Goal: Task Accomplishment & Management: Complete application form

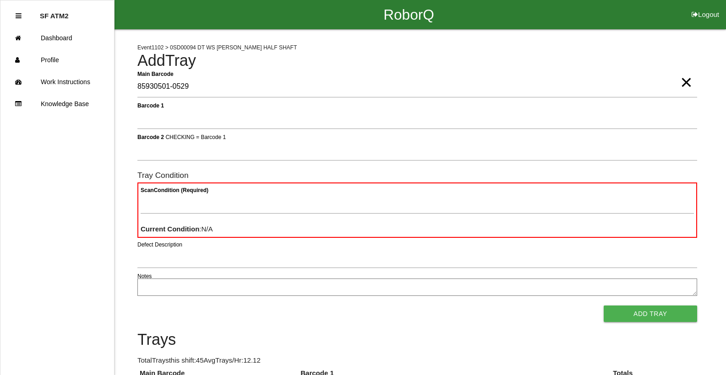
type Barcode "85930501-0529"
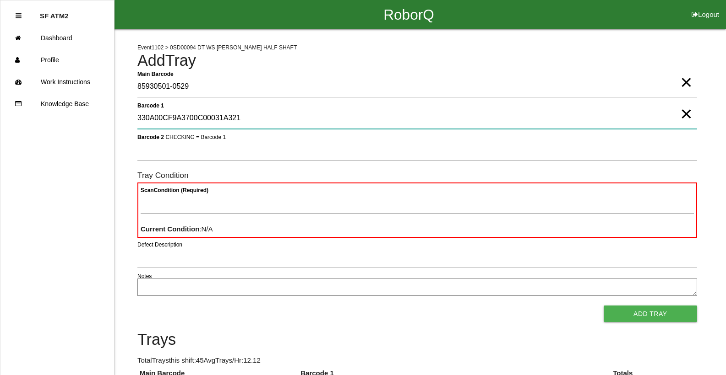
type 1 "330A00CF9A3700C00031A321"
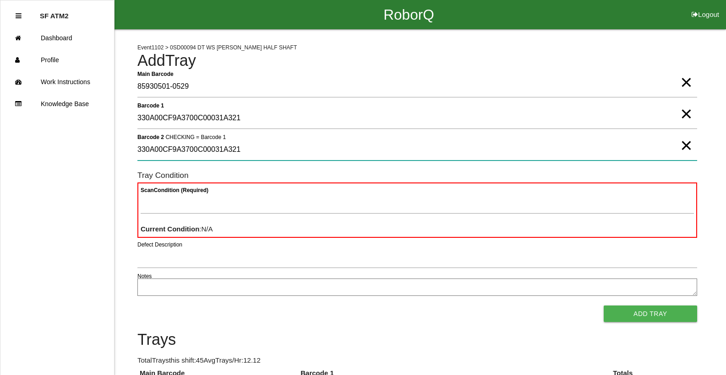
type 2 "330A00CF9A3700C00031A321"
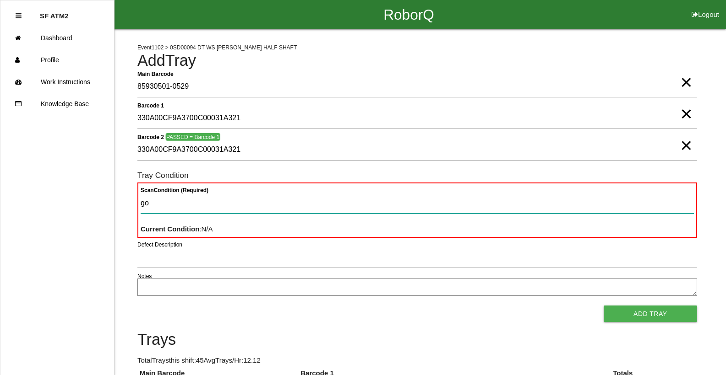
type Condition "goo"
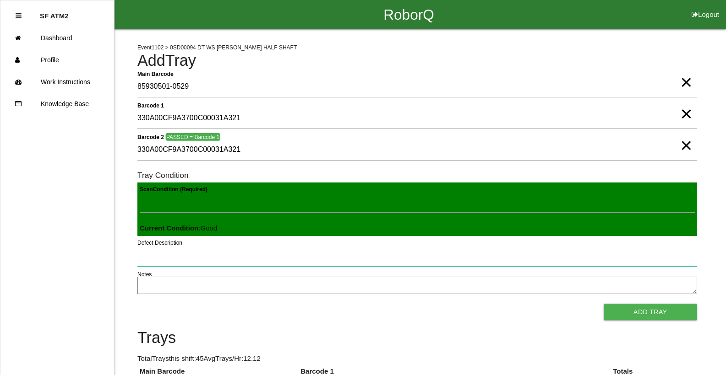
click at [604, 304] on button "Add Tray" at bounding box center [650, 312] width 93 height 16
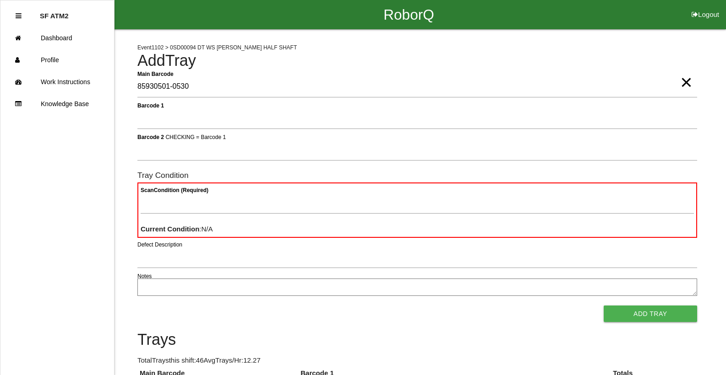
type Barcode "85930501-0530"
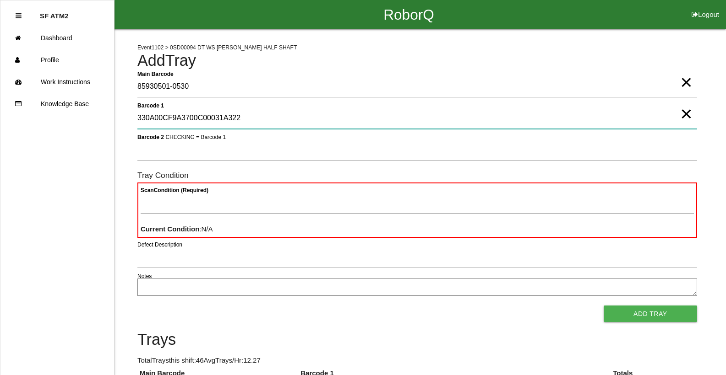
type 1 "330A00CF9A3700C00031A322"
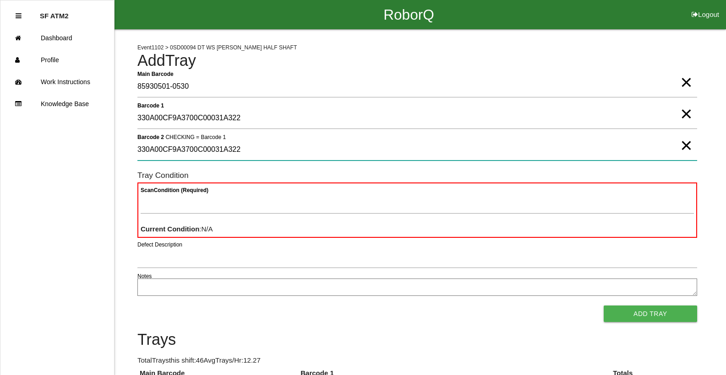
type 2 "330A00CF9A3700C00031A322"
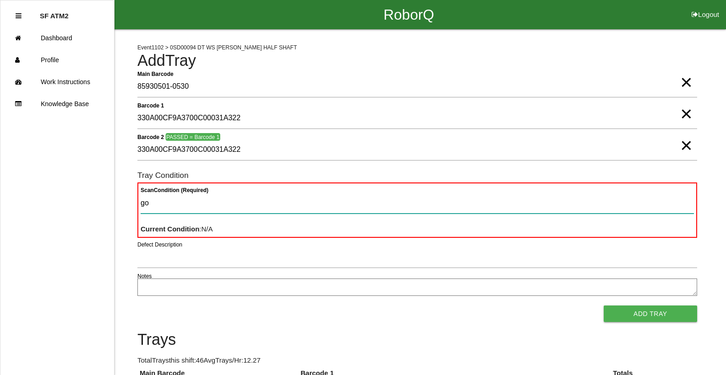
type Condition "goo"
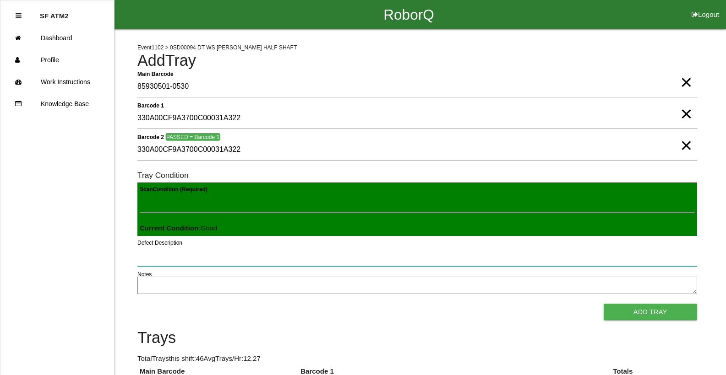
click at [604, 304] on button "Add Tray" at bounding box center [650, 312] width 93 height 16
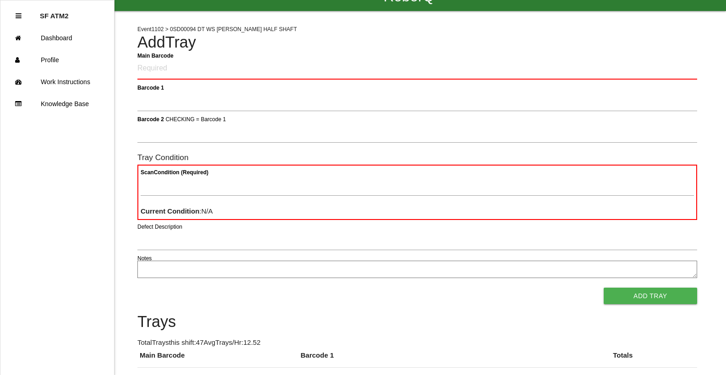
scroll to position [37, 0]
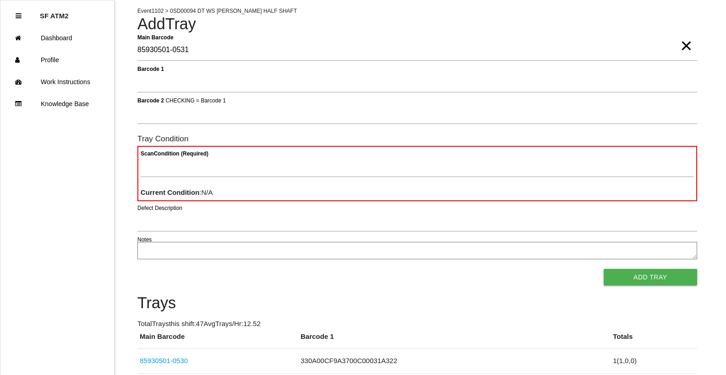
type Barcode "85930501-0531"
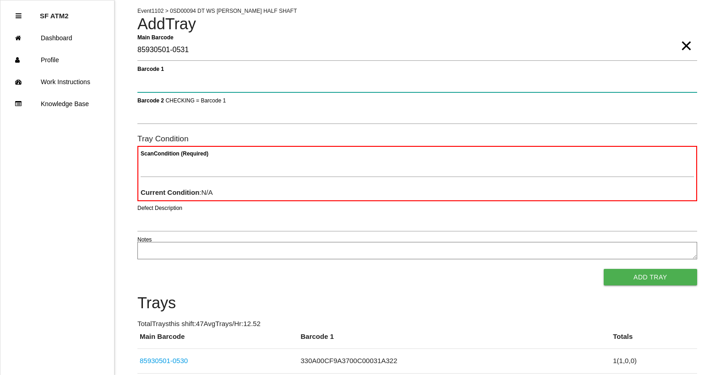
click at [604, 269] on button "Add Tray" at bounding box center [650, 277] width 93 height 16
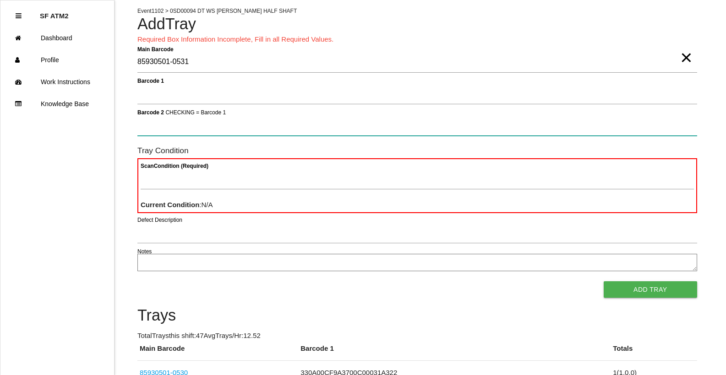
scroll to position [0, 0]
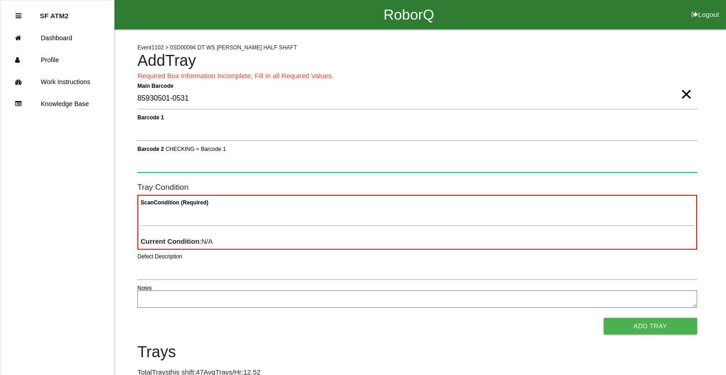
click at [604, 318] on button "Add Tray" at bounding box center [650, 326] width 93 height 16
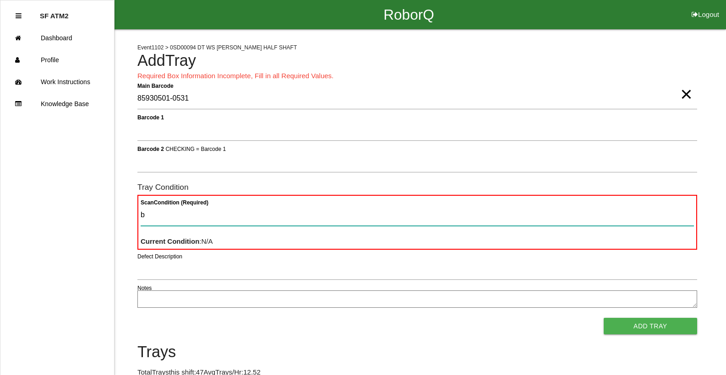
type Condition "ba"
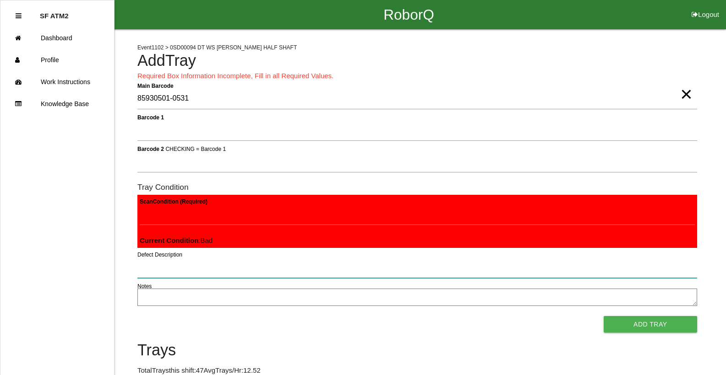
click at [604, 316] on button "Add Tray" at bounding box center [650, 324] width 93 height 16
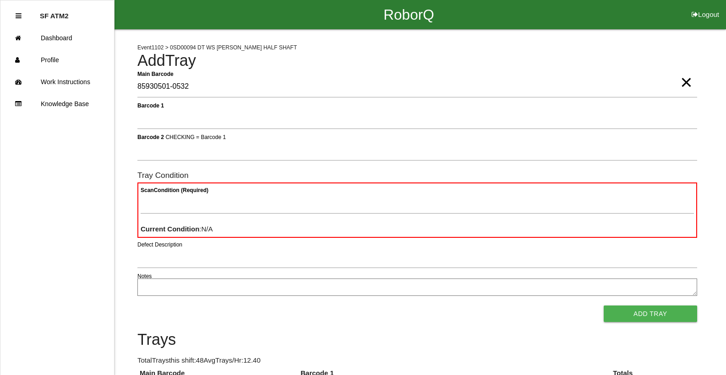
type Barcode "85930501-0532"
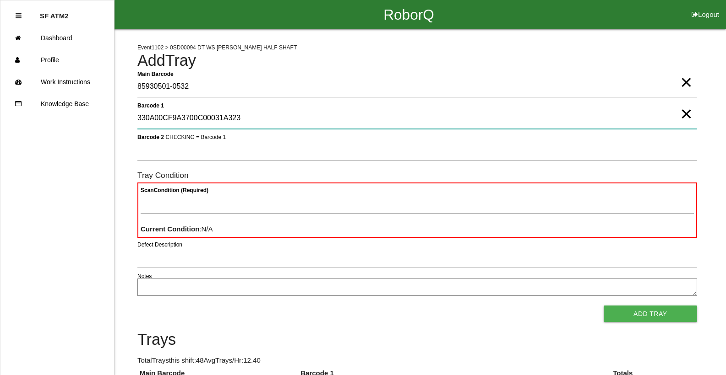
type 1 "330A00CF9A3700C00031A323"
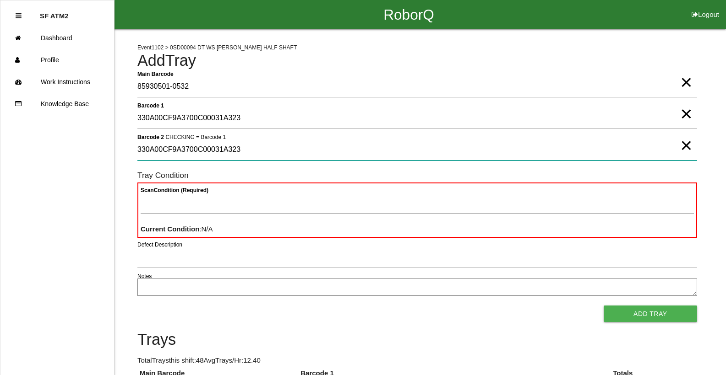
type 2 "330A00CF9A3700C00031A323"
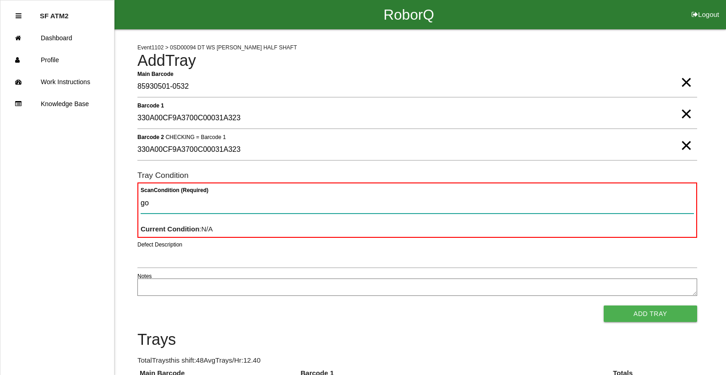
type Condition "goo"
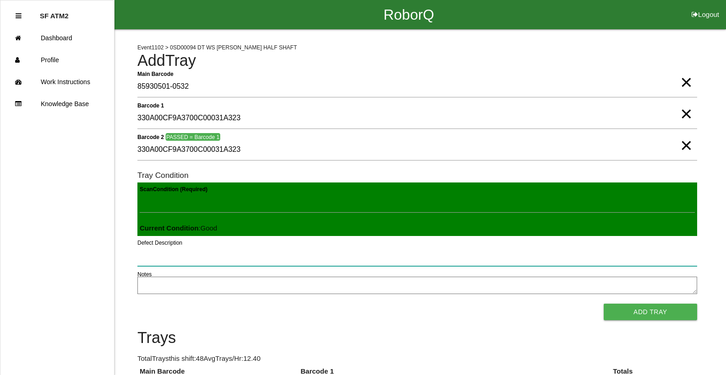
click at [604, 304] on button "Add Tray" at bounding box center [650, 312] width 93 height 16
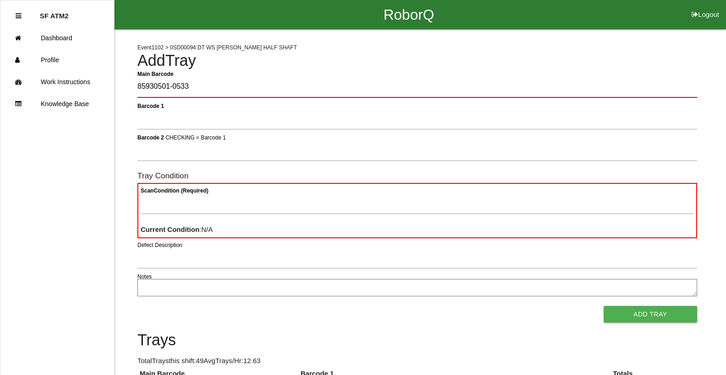
type Barcode "85930501-0533"
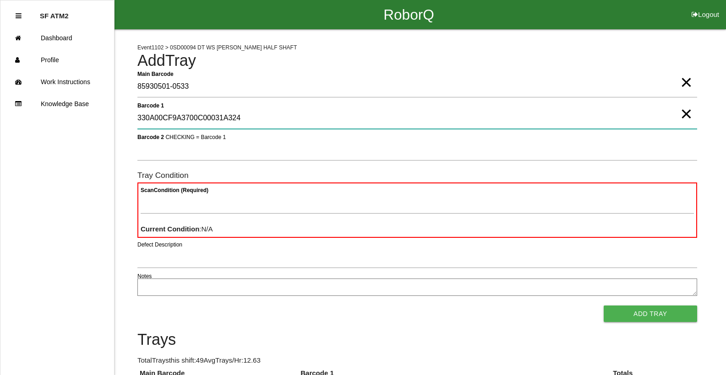
type 1 "330A00CF9A3700C00031A324"
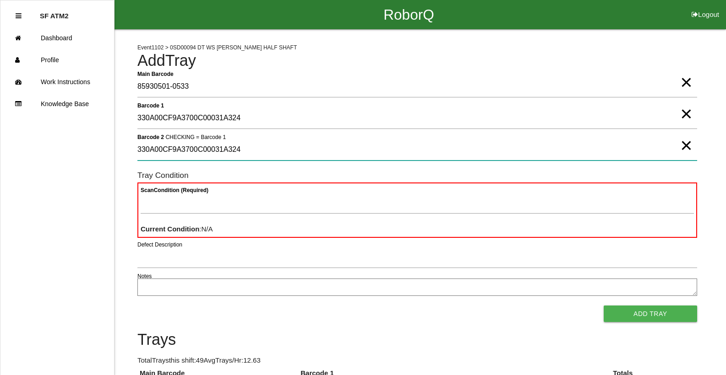
type 2 "330A00CF9A3700C00031A324"
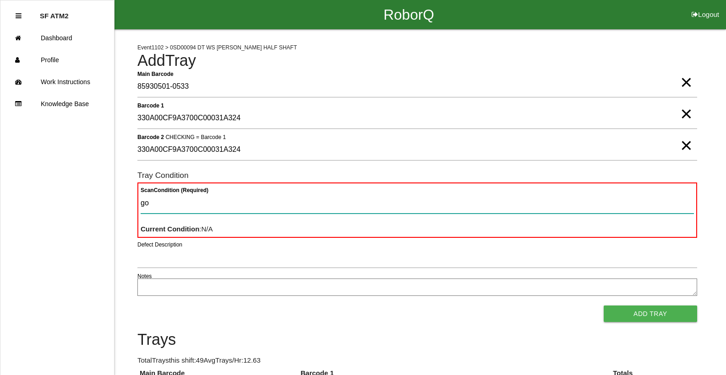
type Condition "goo"
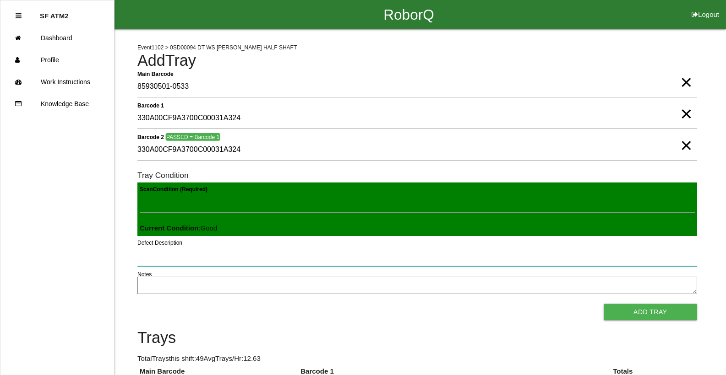
click at [604, 304] on button "Add Tray" at bounding box center [650, 312] width 93 height 16
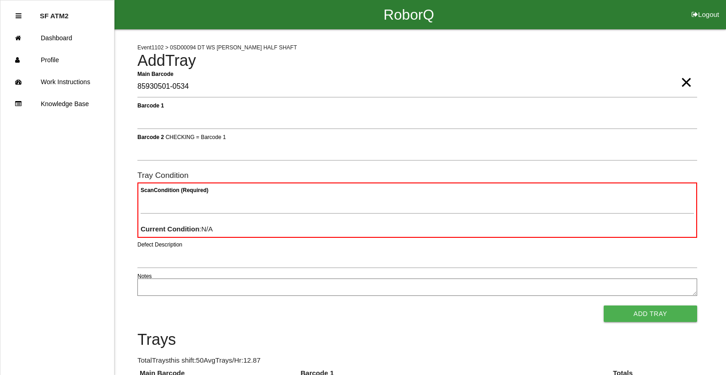
type Barcode "85930501-0534"
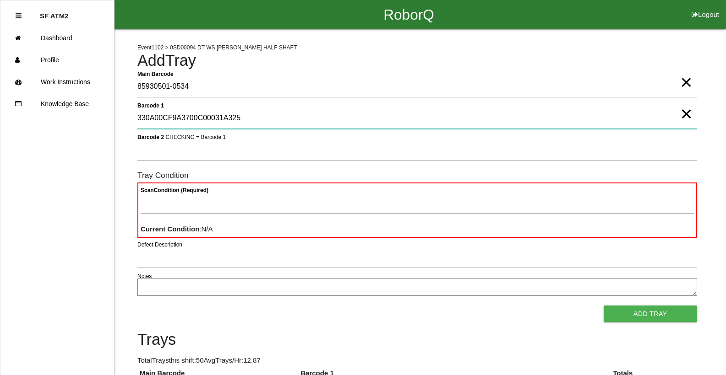
type 1 "330A00CF9A3700C00031A325"
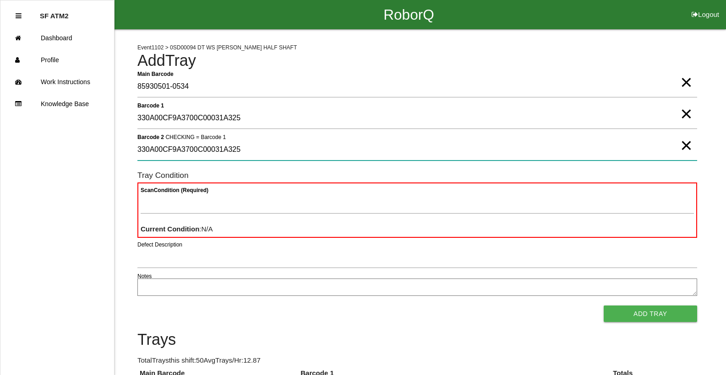
type 2 "330A00CF9A3700C00031A325"
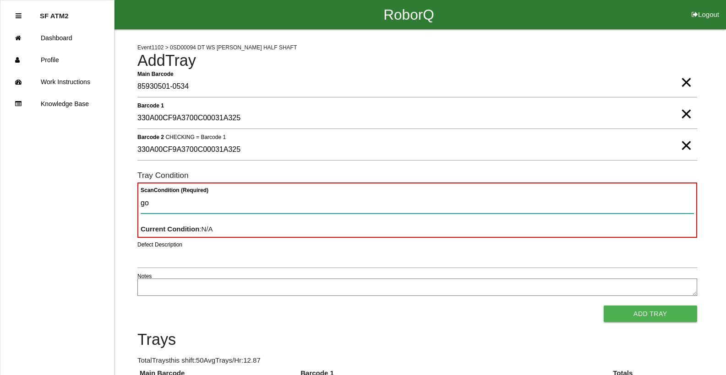
type Condition "goo"
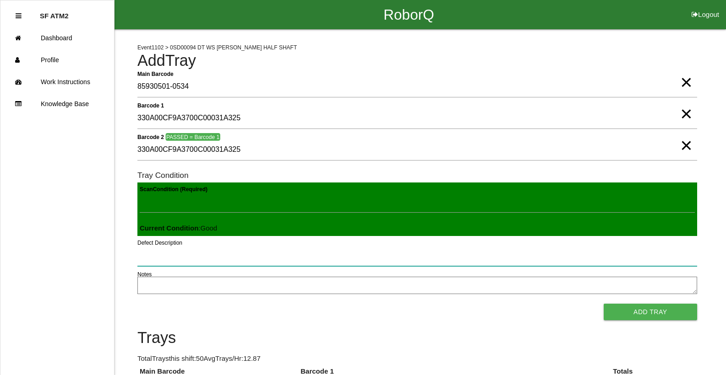
click at [604, 304] on button "Add Tray" at bounding box center [650, 312] width 93 height 16
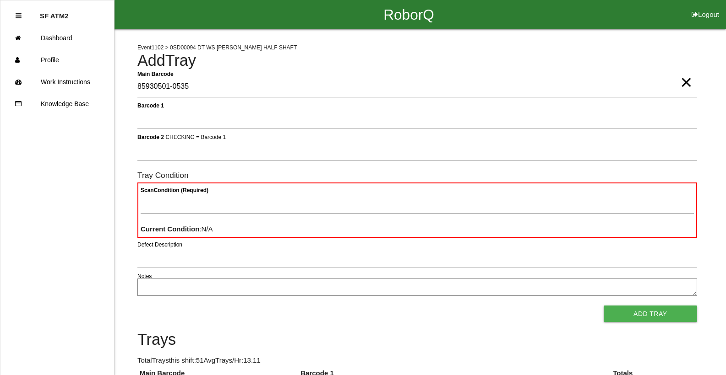
type Barcode "85930501-0535"
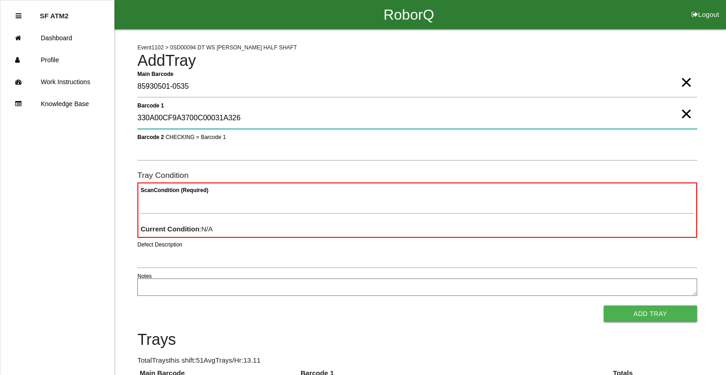
type 1 "330A00CF9A3700C00031A326"
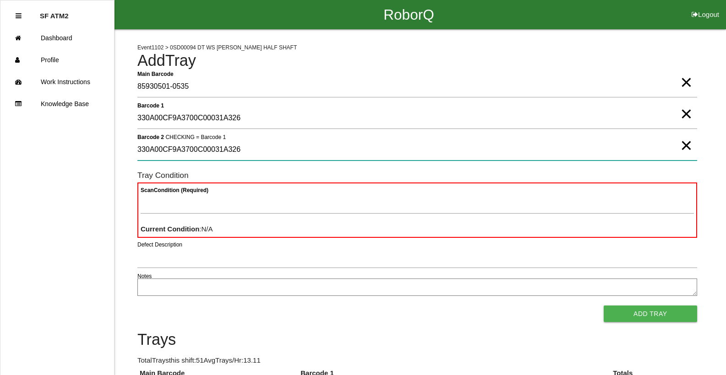
type 2 "330A00CF9A3700C00031A326"
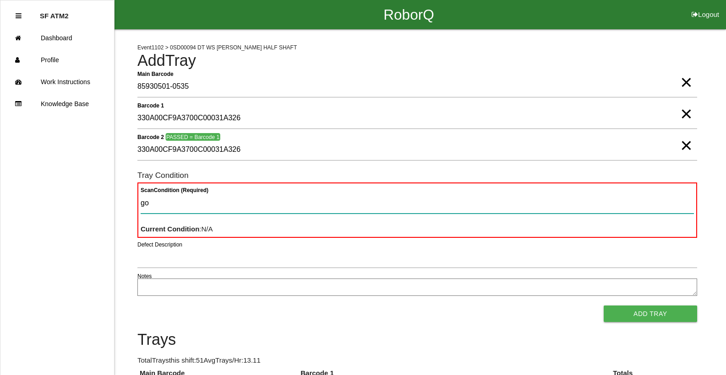
type Condition "goo"
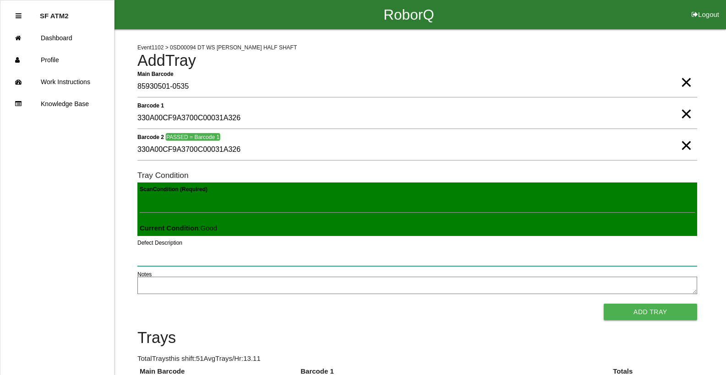
click at [604, 304] on button "Add Tray" at bounding box center [650, 312] width 93 height 16
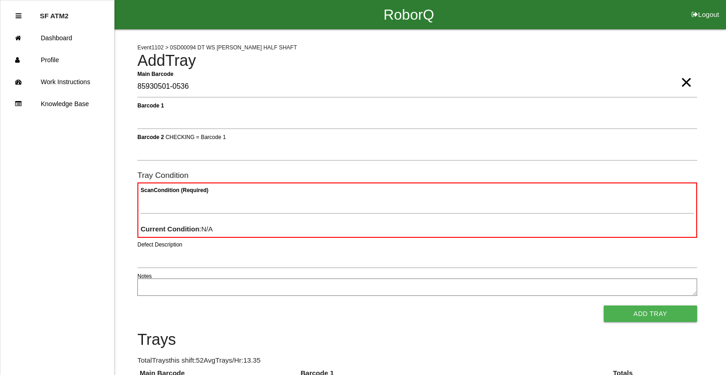
type Barcode "85930501-0536"
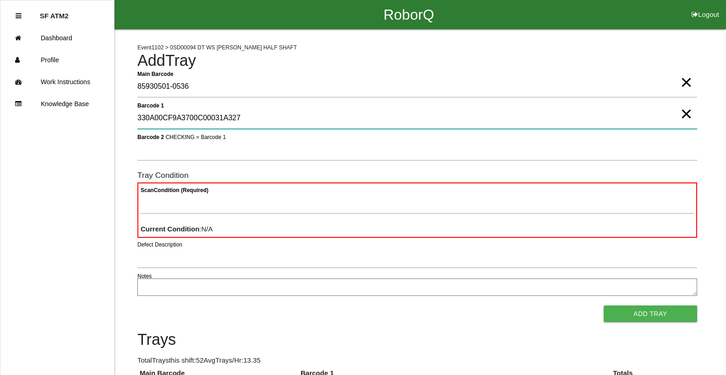
type 1 "330A00CF9A3700C00031A327"
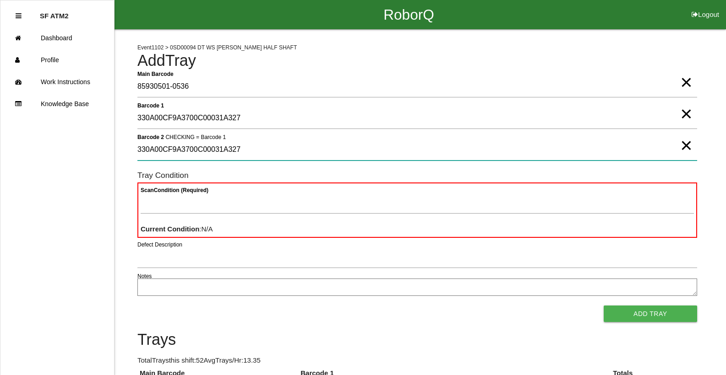
type 2 "330A00CF9A3700C00031A327"
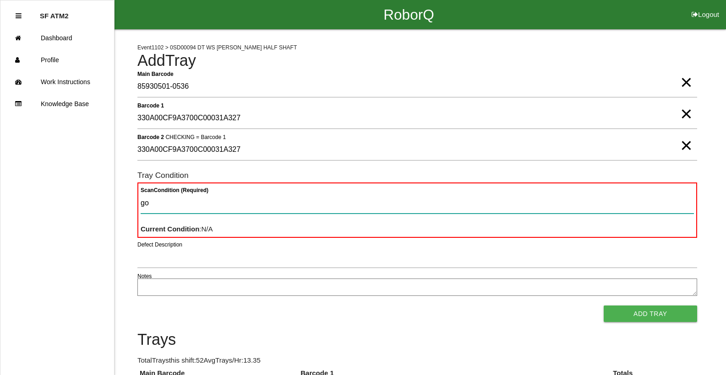
type Condition "goo"
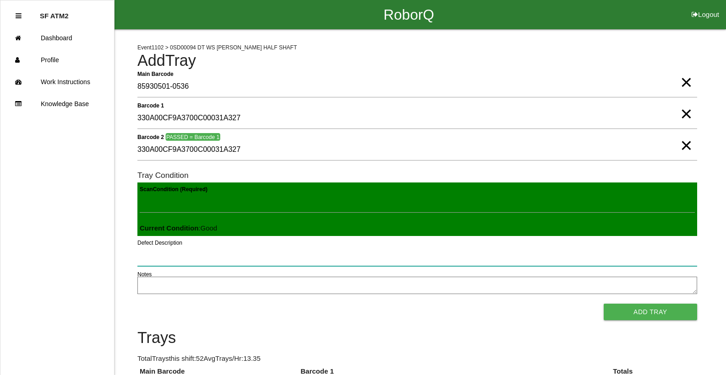
click at [604, 304] on button "Add Tray" at bounding box center [650, 312] width 93 height 16
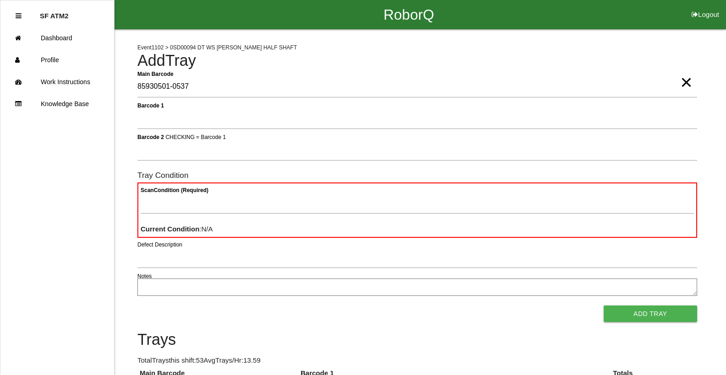
type Barcode "85930501-0537"
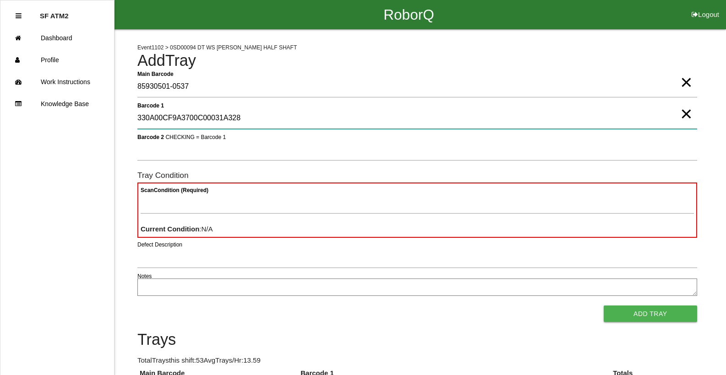
type 1 "330A00CF9A3700C00031A328"
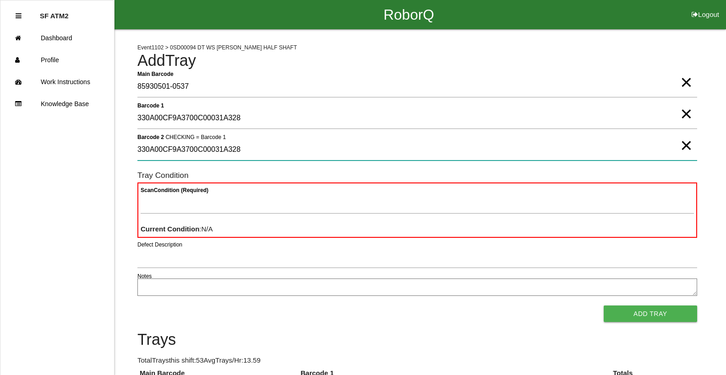
type 2 "330A00CF9A3700C00031A328"
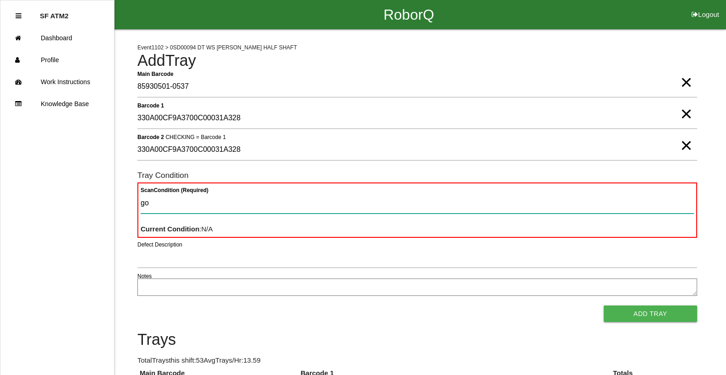
type Condition "goo"
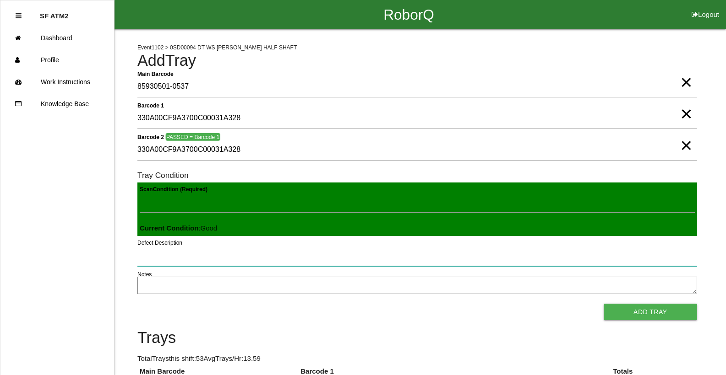
click at [604, 304] on button "Add Tray" at bounding box center [650, 312] width 93 height 16
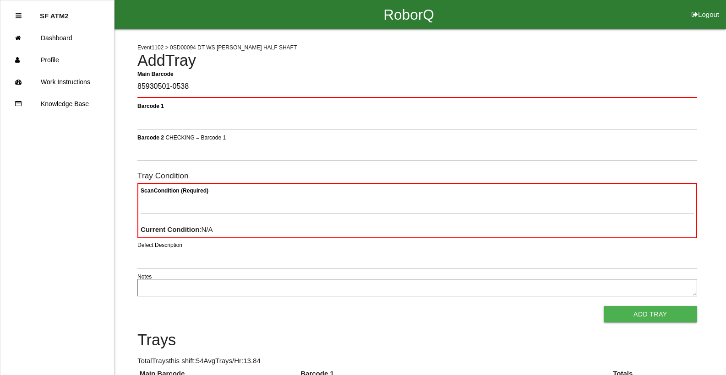
type Barcode "85930501-0538"
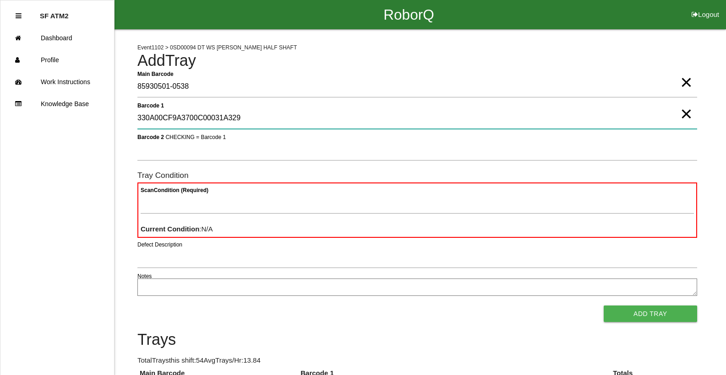
type 1 "330A00CF9A3700C00031A329"
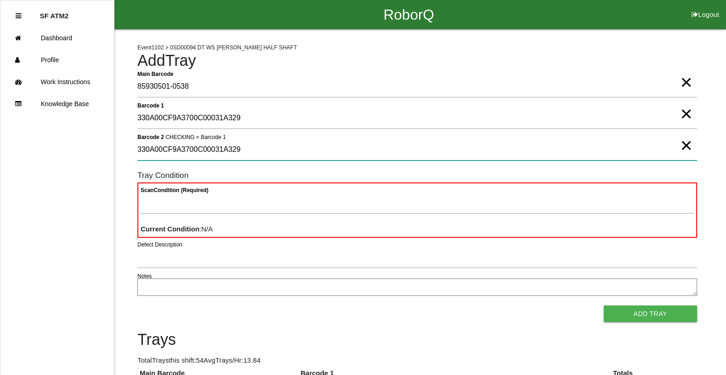
type 2 "330A00CF9A3700C00031A329"
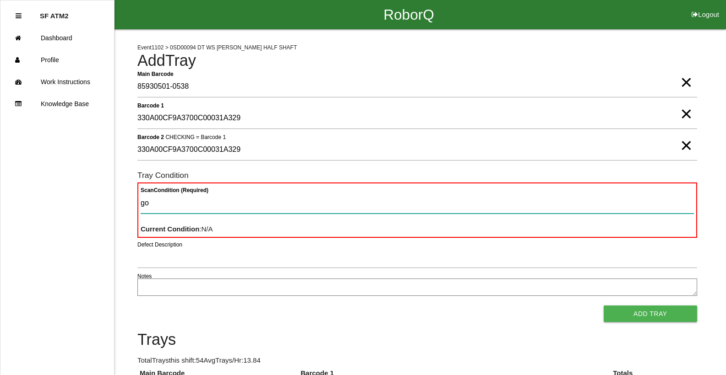
type Condition "goo"
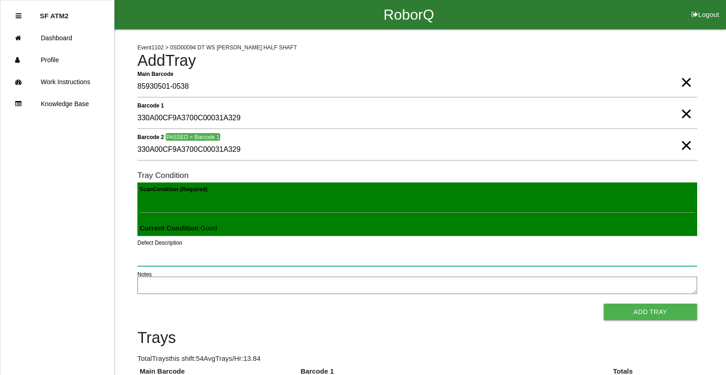
click at [604, 304] on button "Add Tray" at bounding box center [650, 312] width 93 height 16
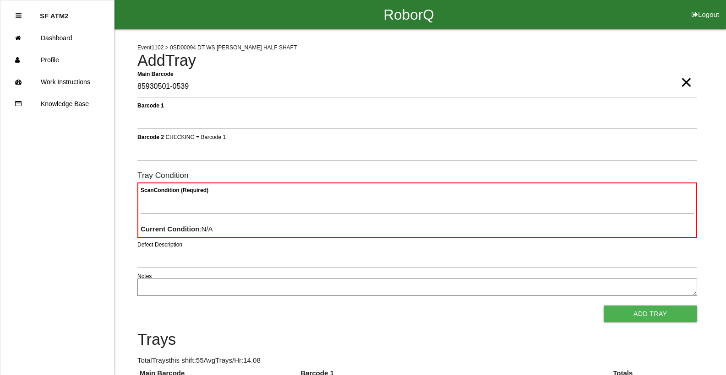
type Barcode "85930501-0539"
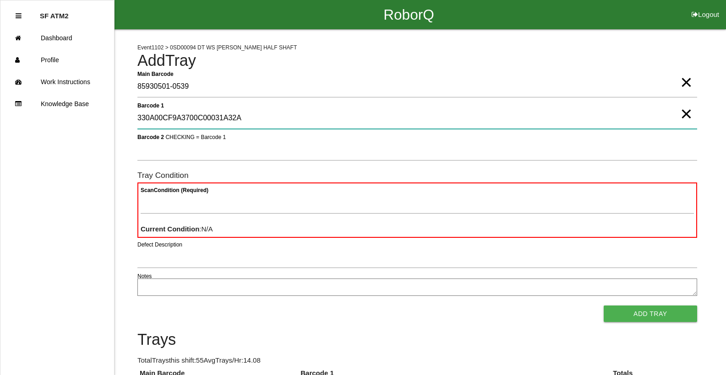
type 1 "330A00CF9A3700C00031A32A"
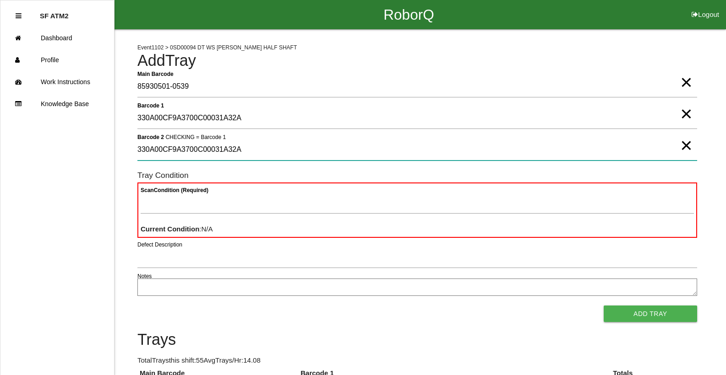
type 2 "330A00CF9A3700C00031A32A"
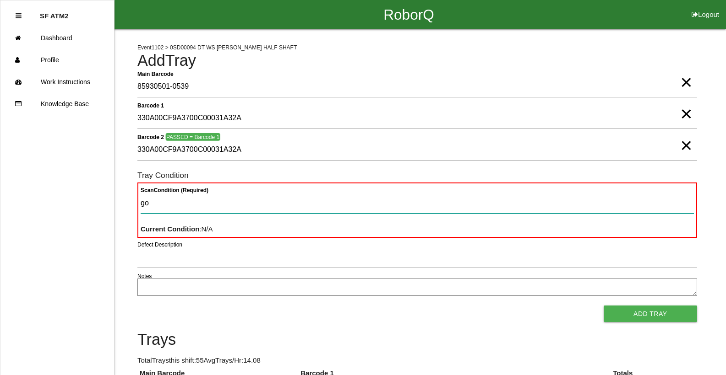
type Condition "goo"
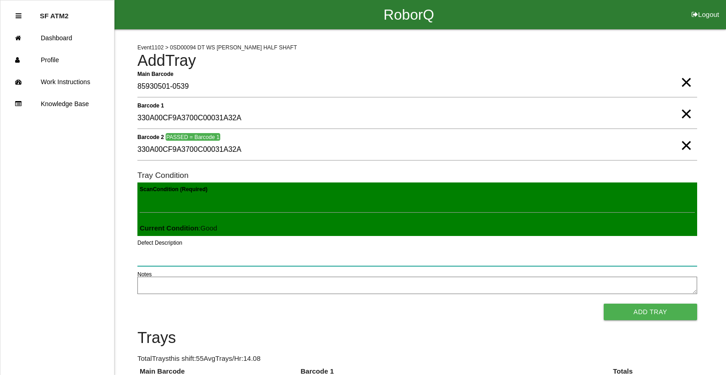
click at [604, 304] on button "Add Tray" at bounding box center [650, 312] width 93 height 16
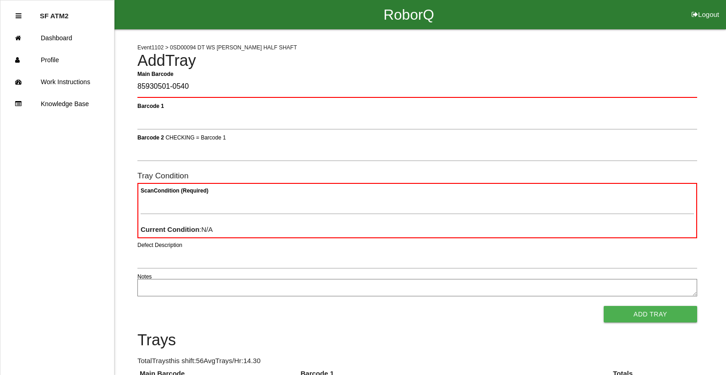
type Barcode "85930501-0540"
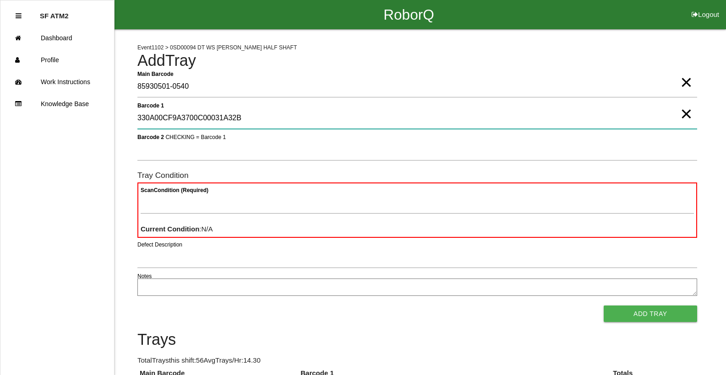
type 1 "330A00CF9A3700C00031A32B"
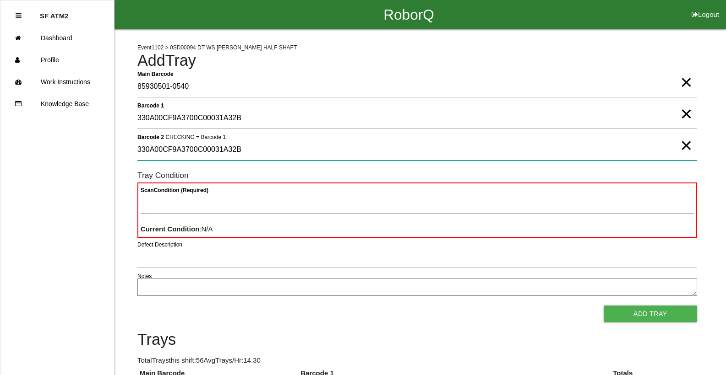
type 2 "330A00CF9A3700C00031A32B"
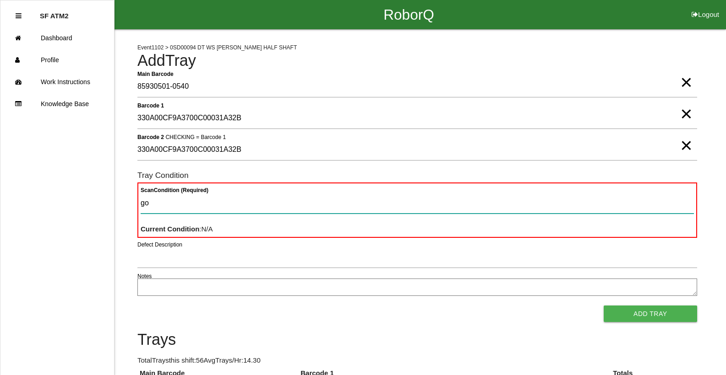
type Condition "goo"
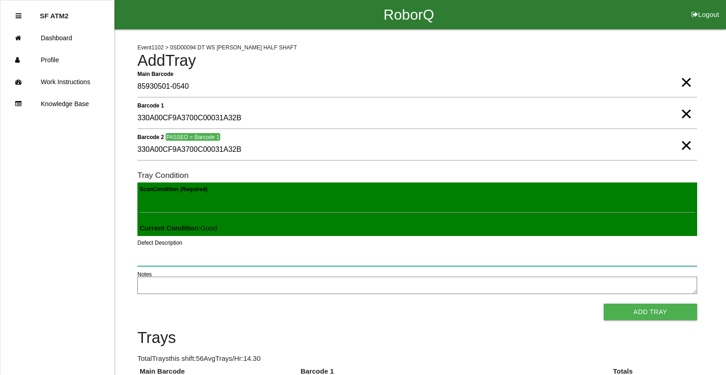
click at [604, 304] on button "Add Tray" at bounding box center [650, 312] width 93 height 16
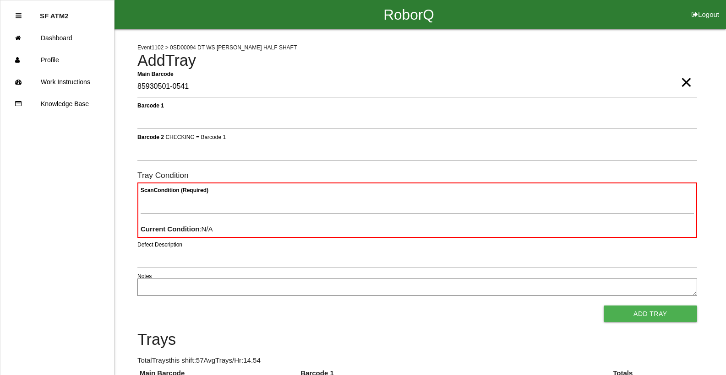
type Barcode "85930501-0541"
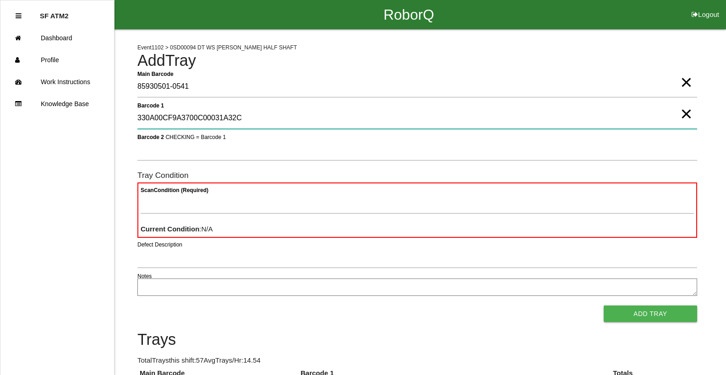
type 1 "330A00CF9A3700C00031A32C"
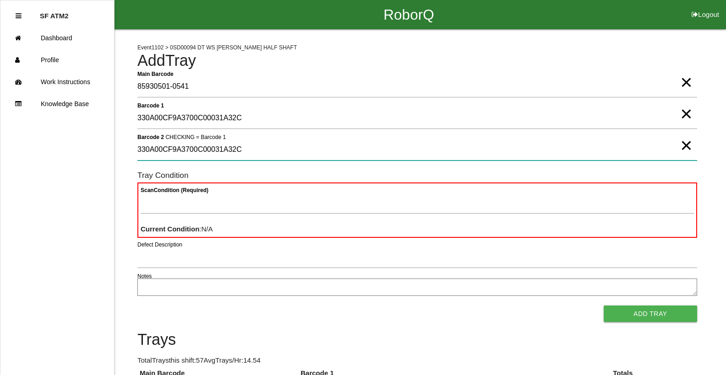
type 2 "330A00CF9A3700C00031A32C"
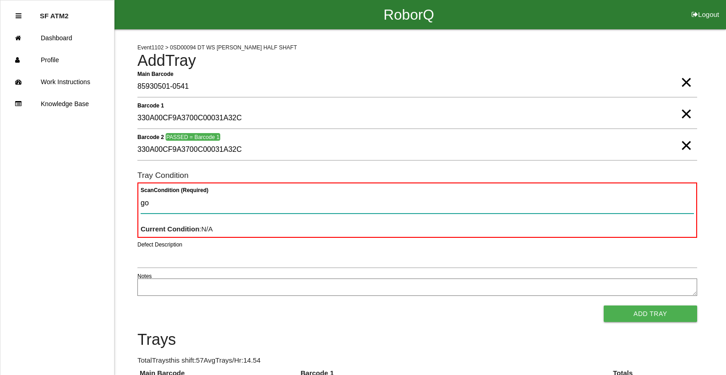
type Condition "goo"
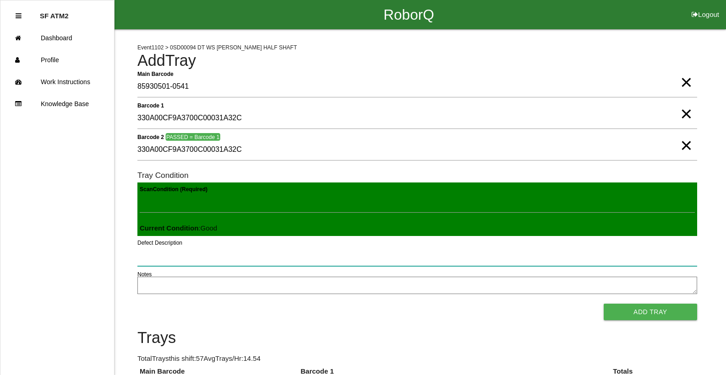
click at [604, 304] on button "Add Tray" at bounding box center [650, 312] width 93 height 16
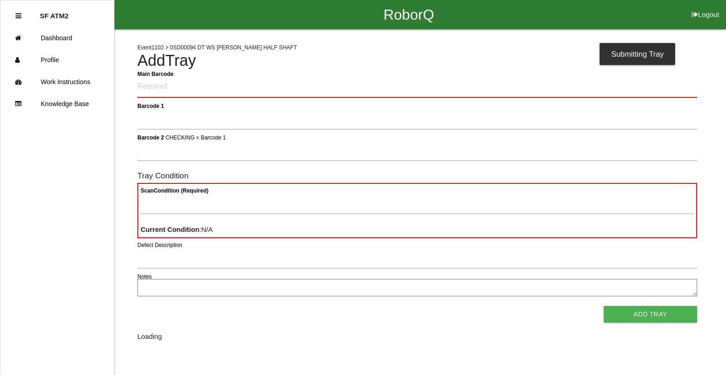
click at [604, 306] on button "Add Tray" at bounding box center [650, 314] width 93 height 16
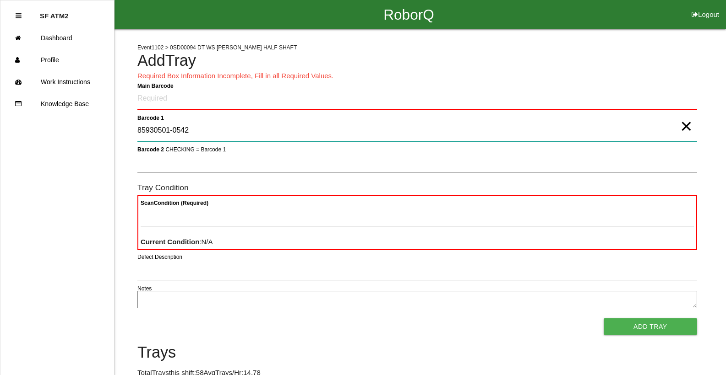
type 1 "85930501-0542"
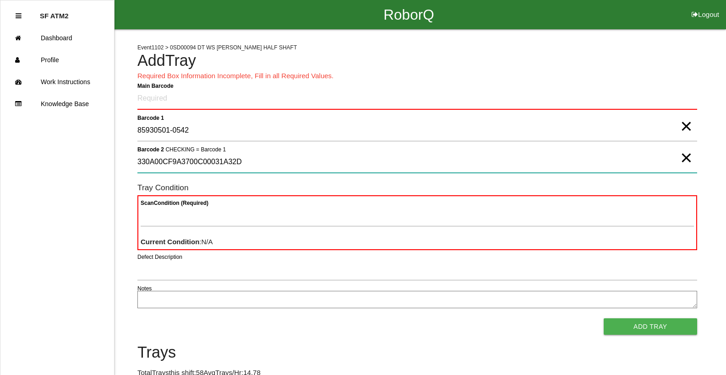
type 2 "330A00CF9A3700C00031A32D"
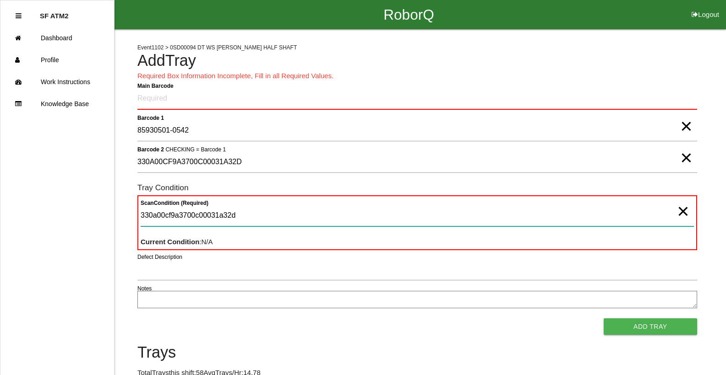
type Condition "330a00cf9a3700c00031a32d"
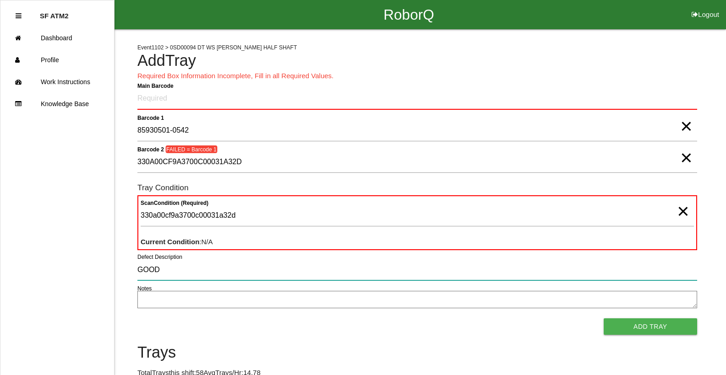
type input "GOOD"
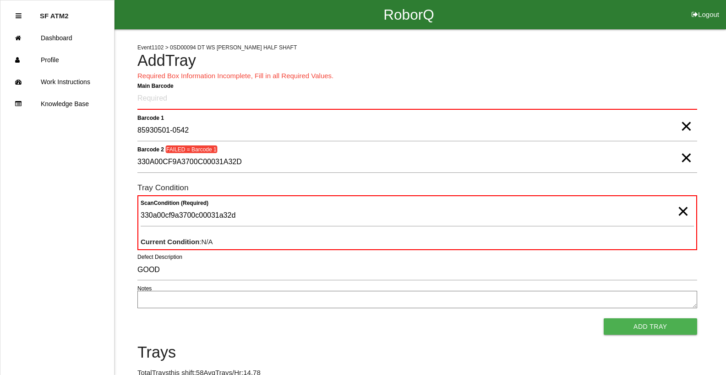
scroll to position [1, 0]
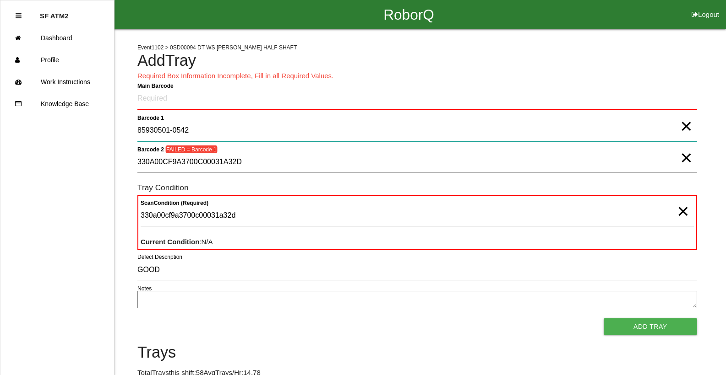
click at [677, 137] on 1 "85930501-0542" at bounding box center [417, 130] width 560 height 21
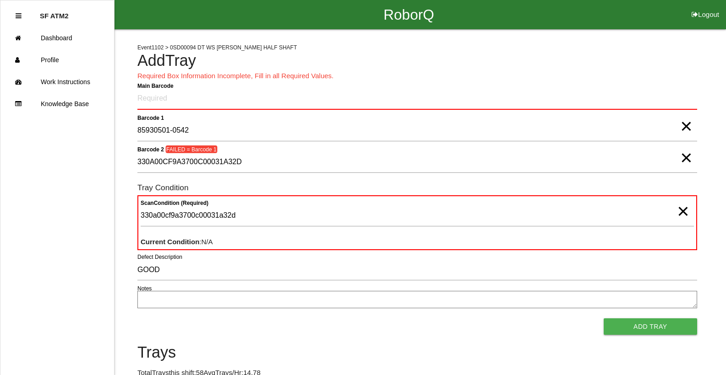
click at [692, 126] on span "×" at bounding box center [686, 117] width 12 height 18
click at [680, 158] on span "×" at bounding box center [686, 149] width 12 height 18
click at [685, 212] on span "×" at bounding box center [683, 202] width 12 height 18
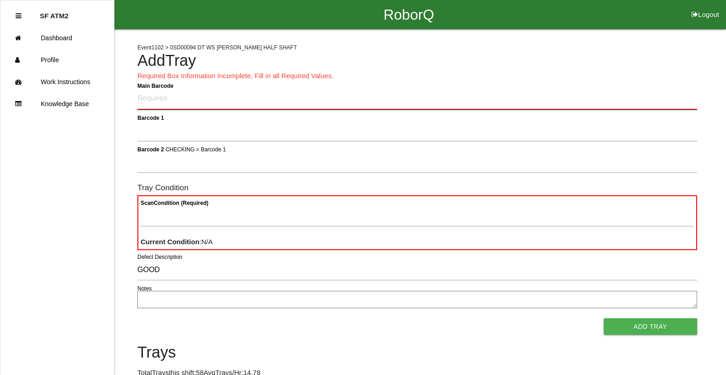
click at [272, 100] on Barcode "Main Barcode" at bounding box center [417, 99] width 560 height 22
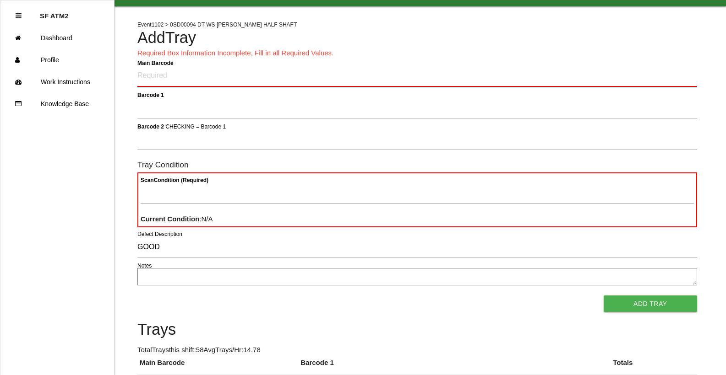
scroll to position [0, 0]
